Goal: Communication & Community: Answer question/provide support

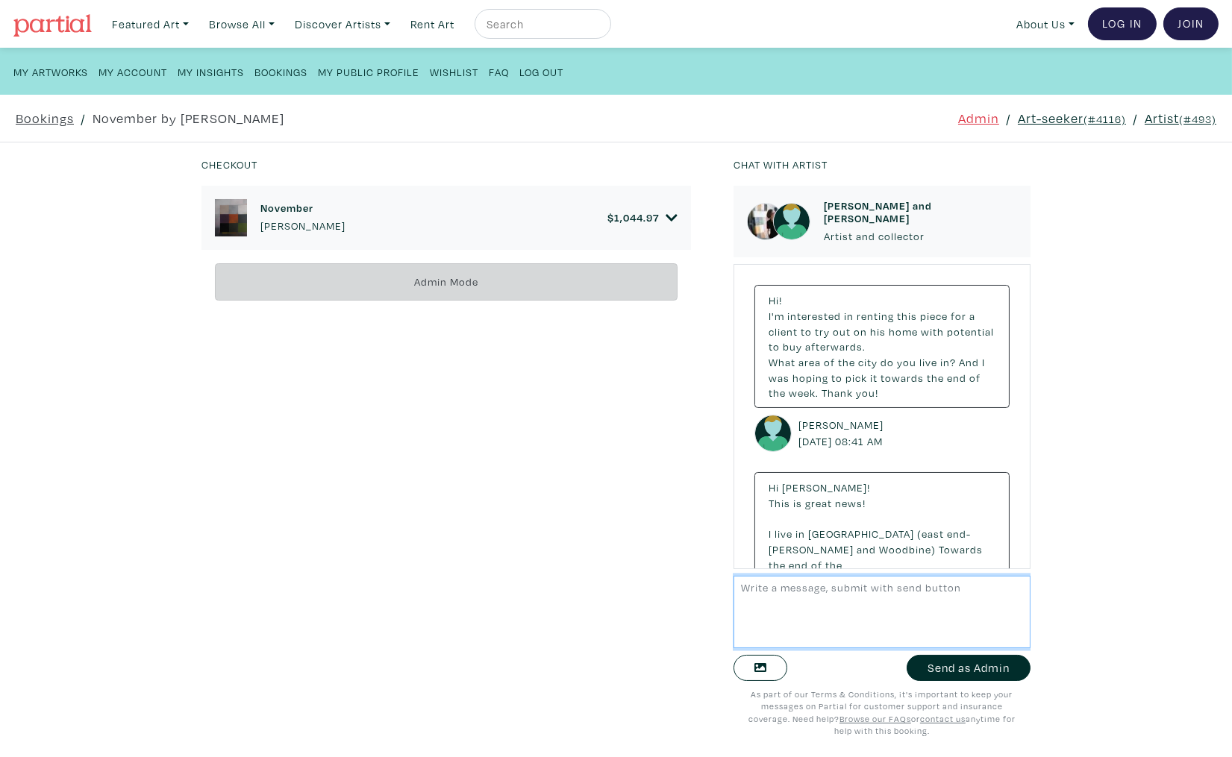
scroll to position [4665, 0]
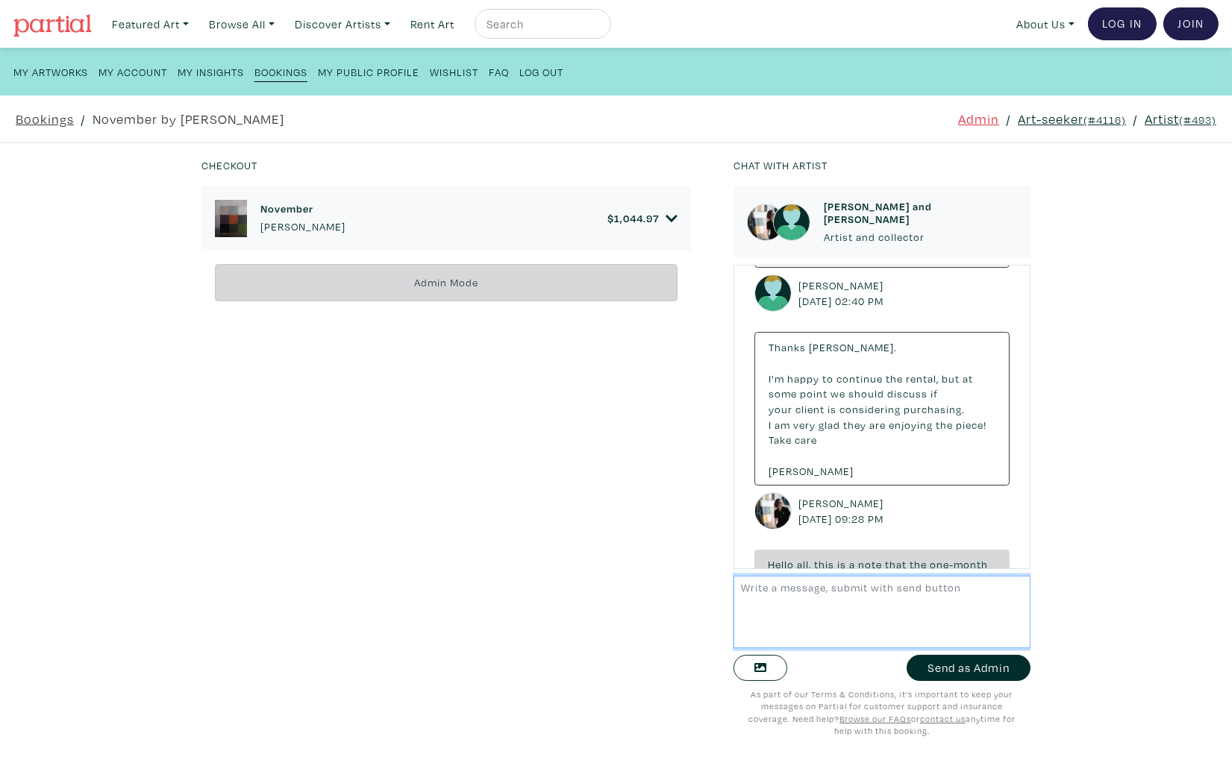
click at [882, 630] on textarea at bounding box center [881, 612] width 297 height 72
drag, startPoint x: 887, startPoint y: 590, endPoint x: 754, endPoint y: 591, distance: 132.8
click at [754, 591] on textarea "Hi Anne-Marie and Maliess" at bounding box center [881, 612] width 297 height 72
click at [774, 618] on textarea "Hi Melissa and Anne-Marie, Tammy here from Partial! The rental is now past due …" at bounding box center [881, 612] width 297 height 72
click at [1017, 587] on textarea "Hi Melissa and Anne-Marie, Tammy here from Partial! The rental is now past due …" at bounding box center [881, 612] width 297 height 72
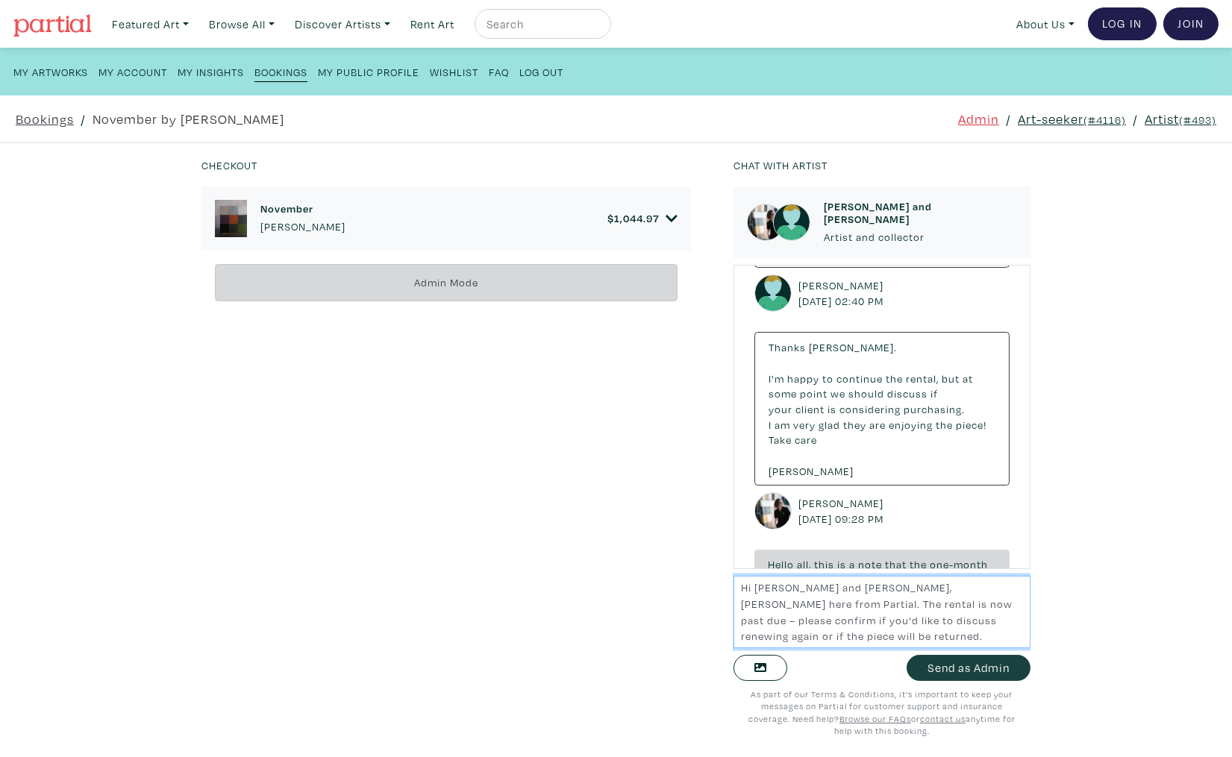
type textarea "Hi Melissa and Anne-Marie, Tammy here from Partial. The rental is now past due …"
click at [982, 668] on button "Send as Admin" at bounding box center [968, 668] width 124 height 26
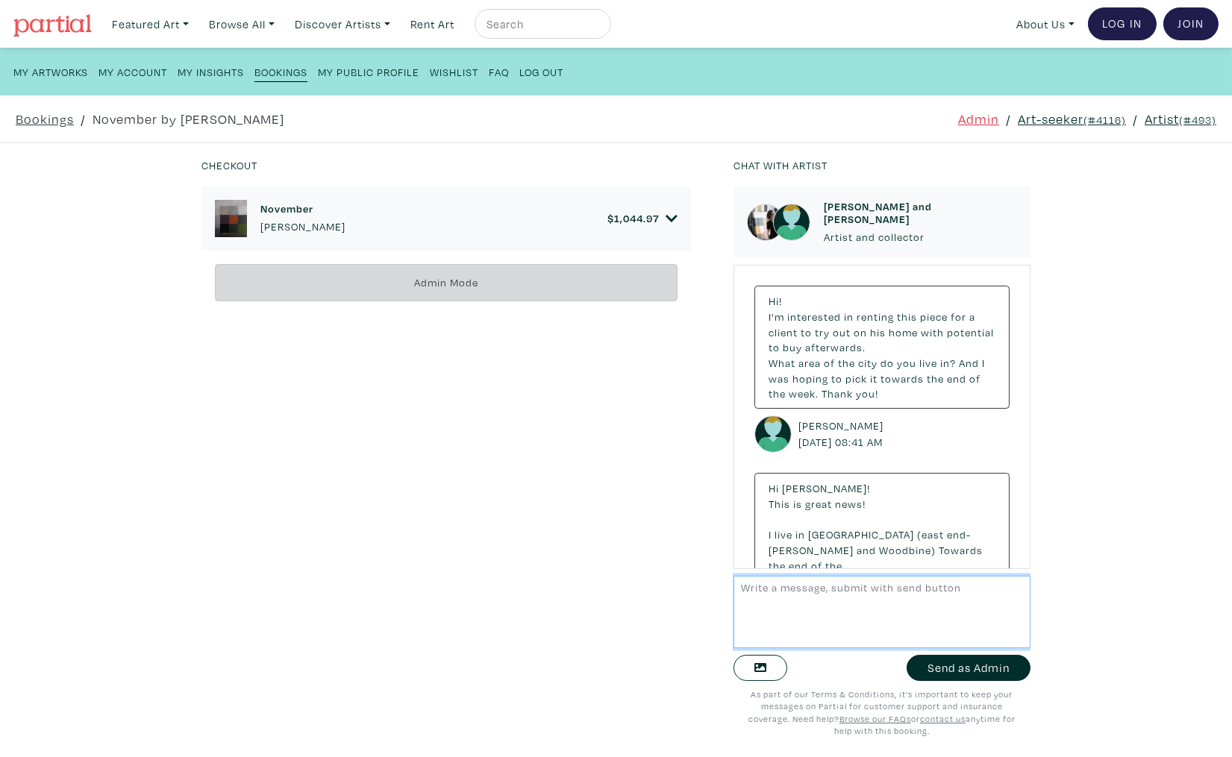
scroll to position [4819, 0]
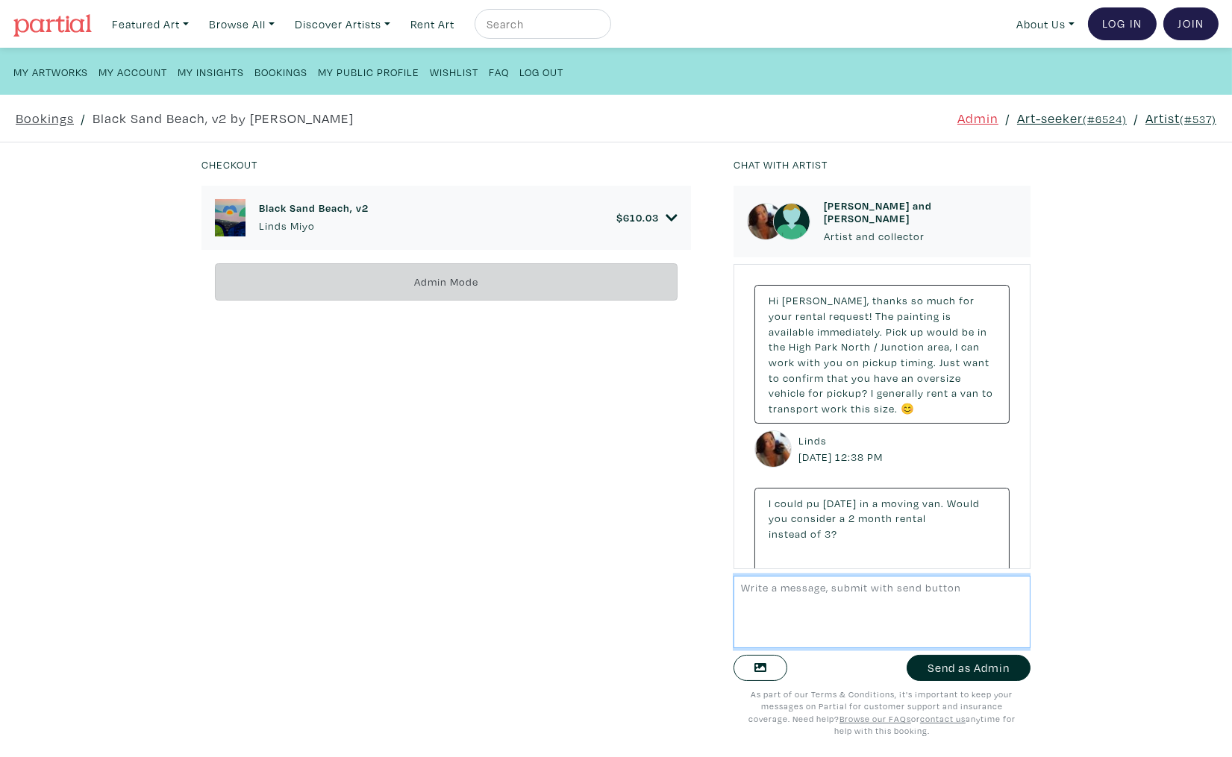
scroll to position [1619, 0]
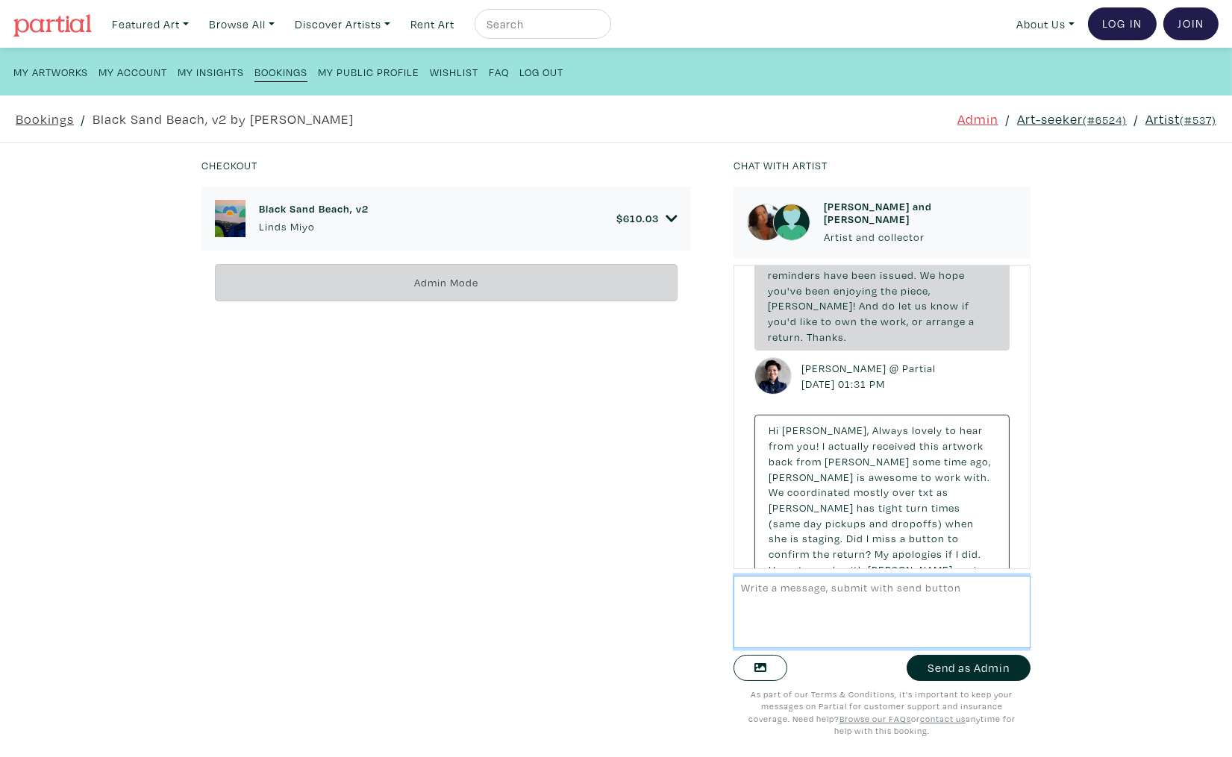
click at [855, 612] on textarea at bounding box center [881, 612] width 297 height 72
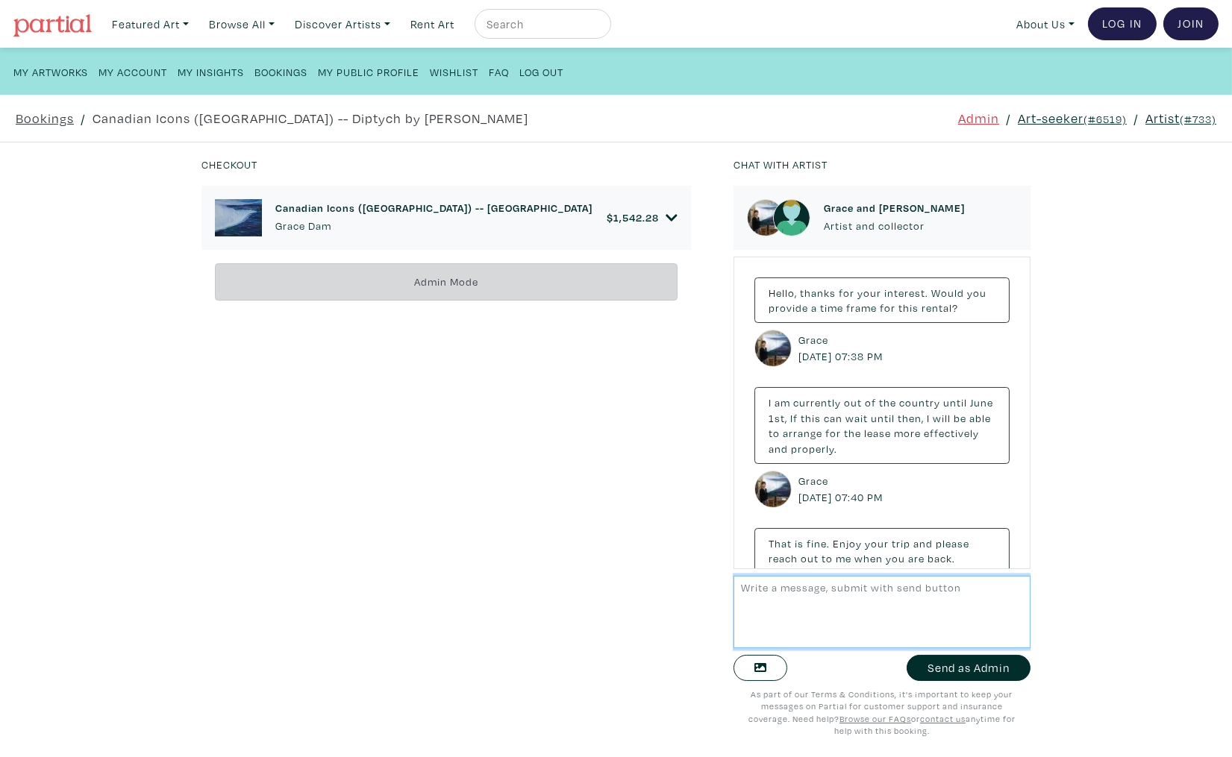
scroll to position [3300, 0]
